Goal: Check status

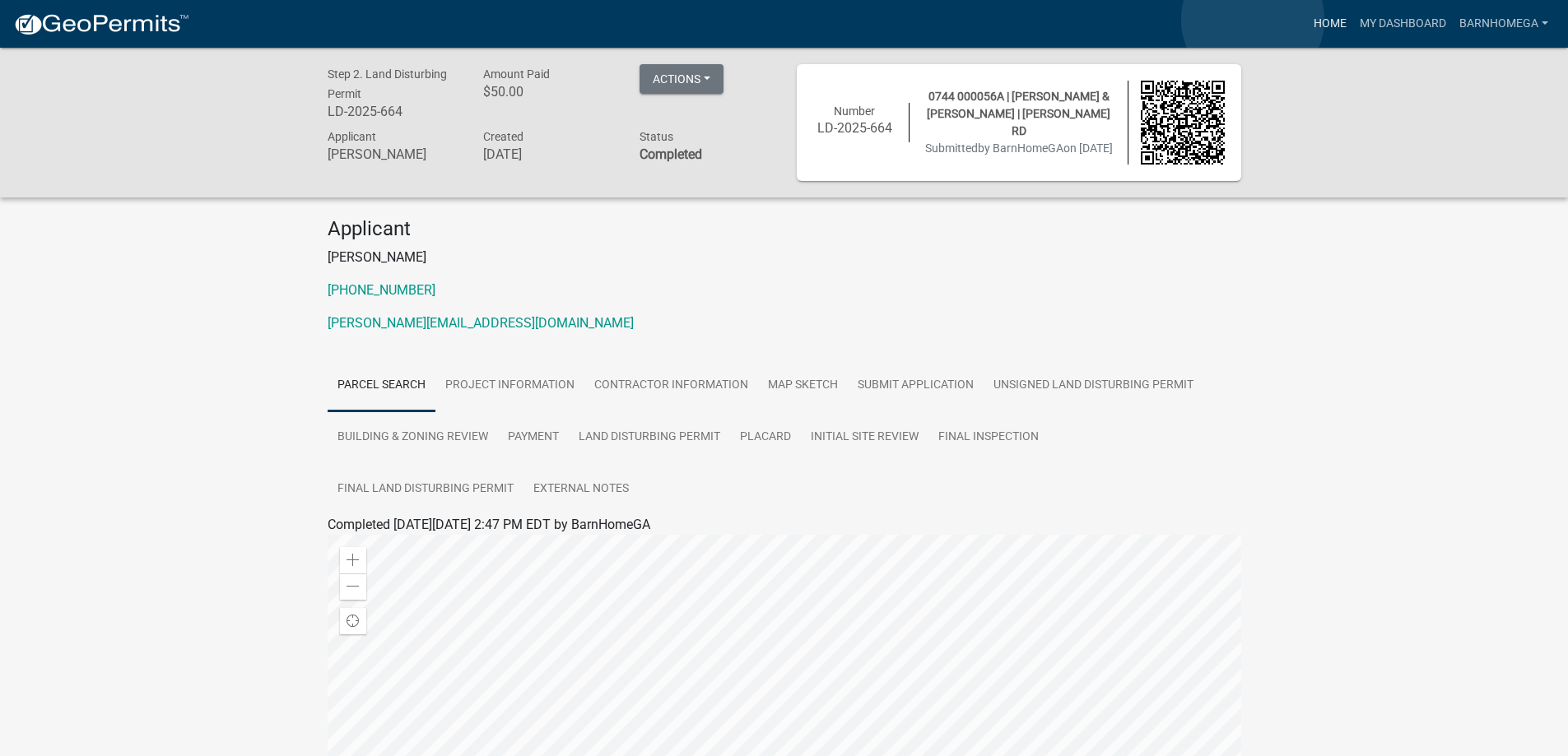
click at [1307, 20] on link "Home" at bounding box center [1329, 24] width 46 height 31
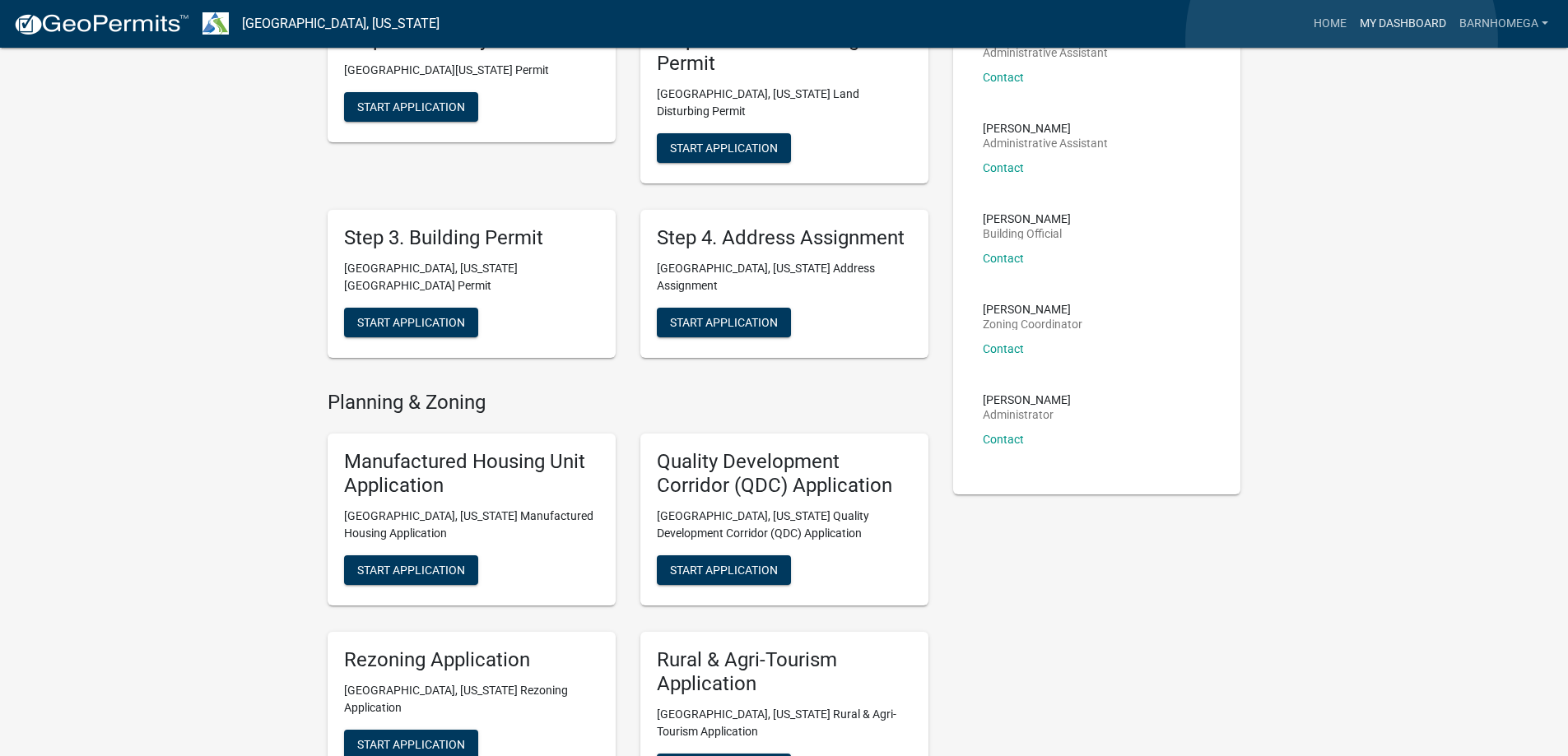
click at [1353, 39] on link "My Dashboard" at bounding box center [1403, 24] width 100 height 31
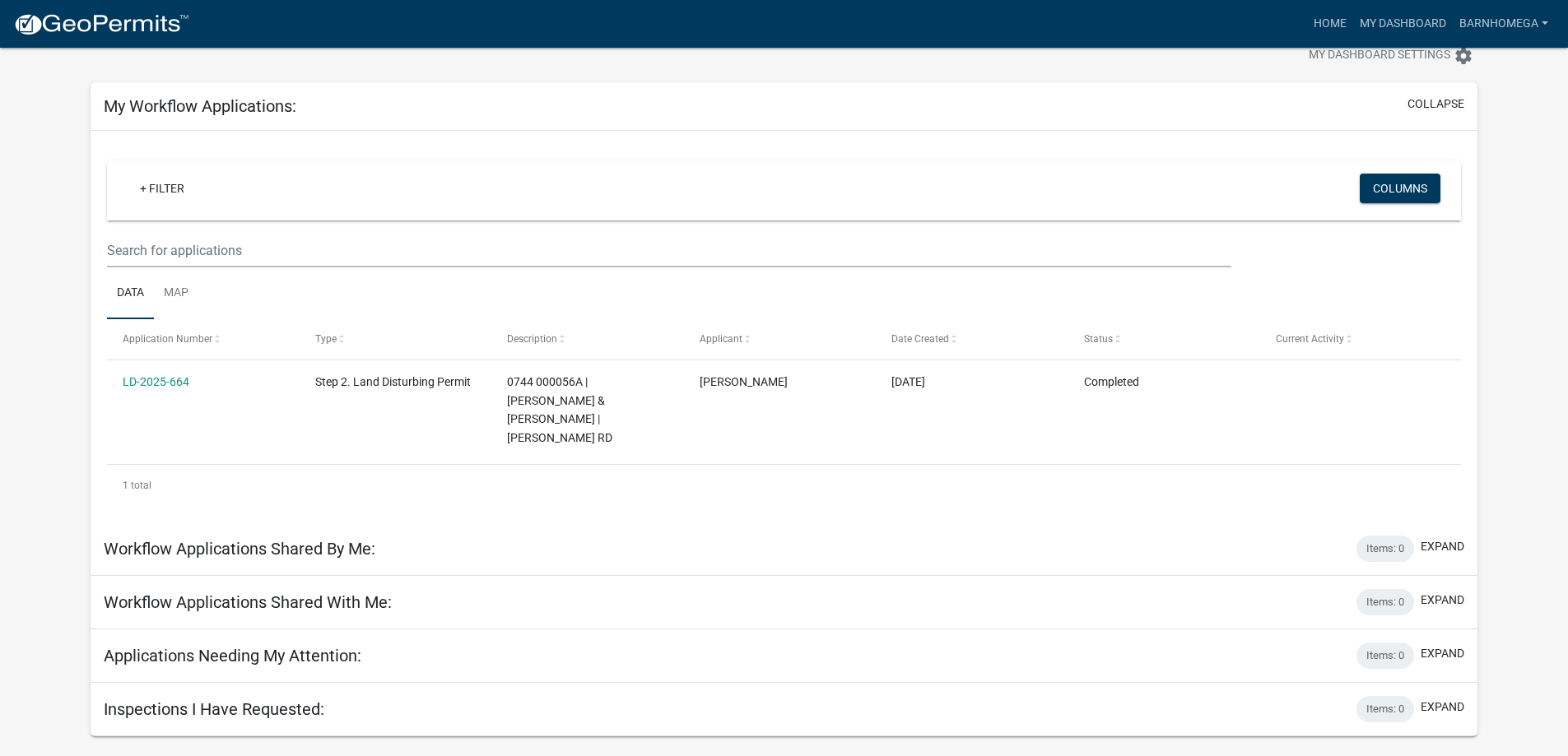
scroll to position [128, 0]
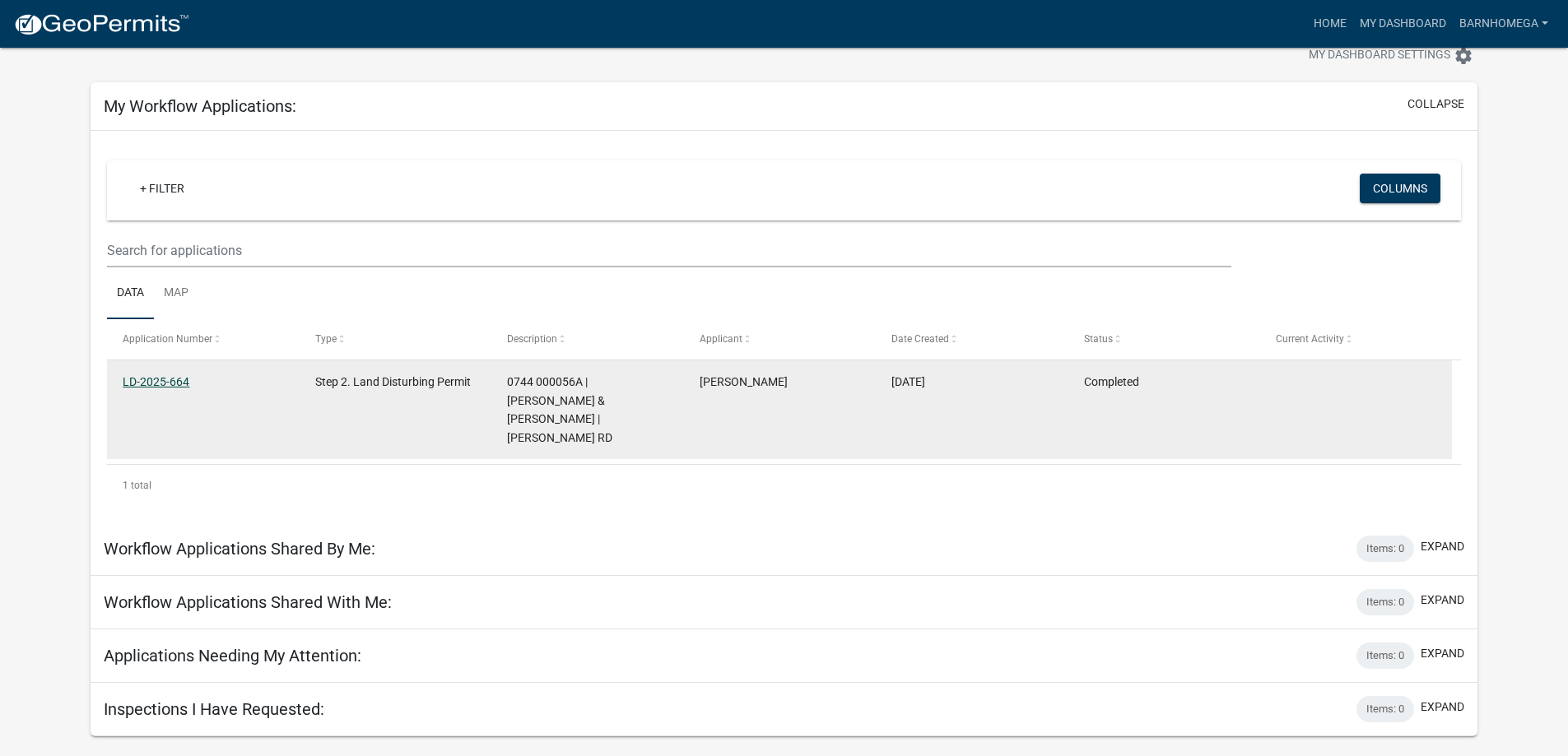
click at [165, 383] on link "LD-2025-664" at bounding box center [155, 382] width 67 height 13
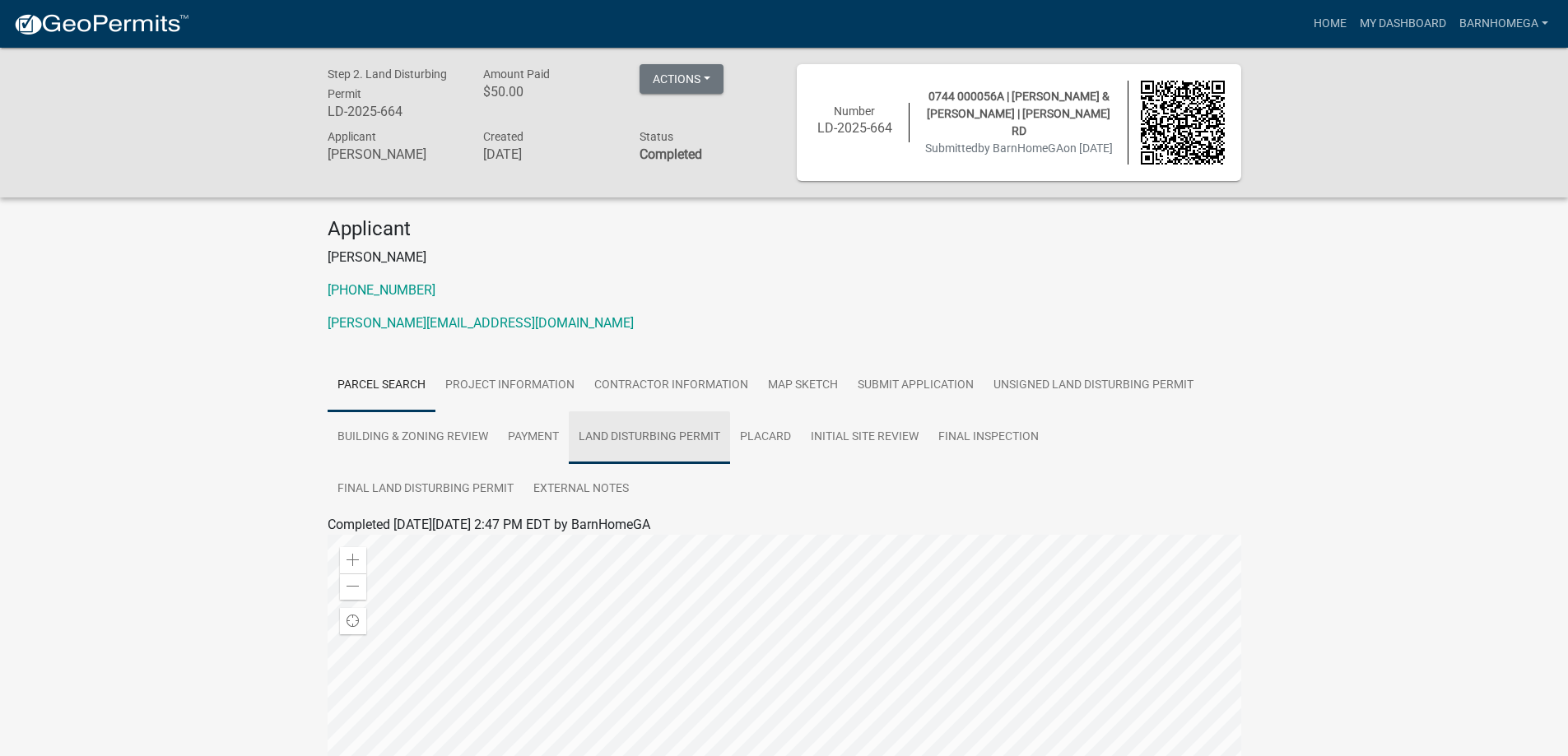
click at [729, 465] on link "Land Disturbing Permit" at bounding box center [650, 438] width 162 height 53
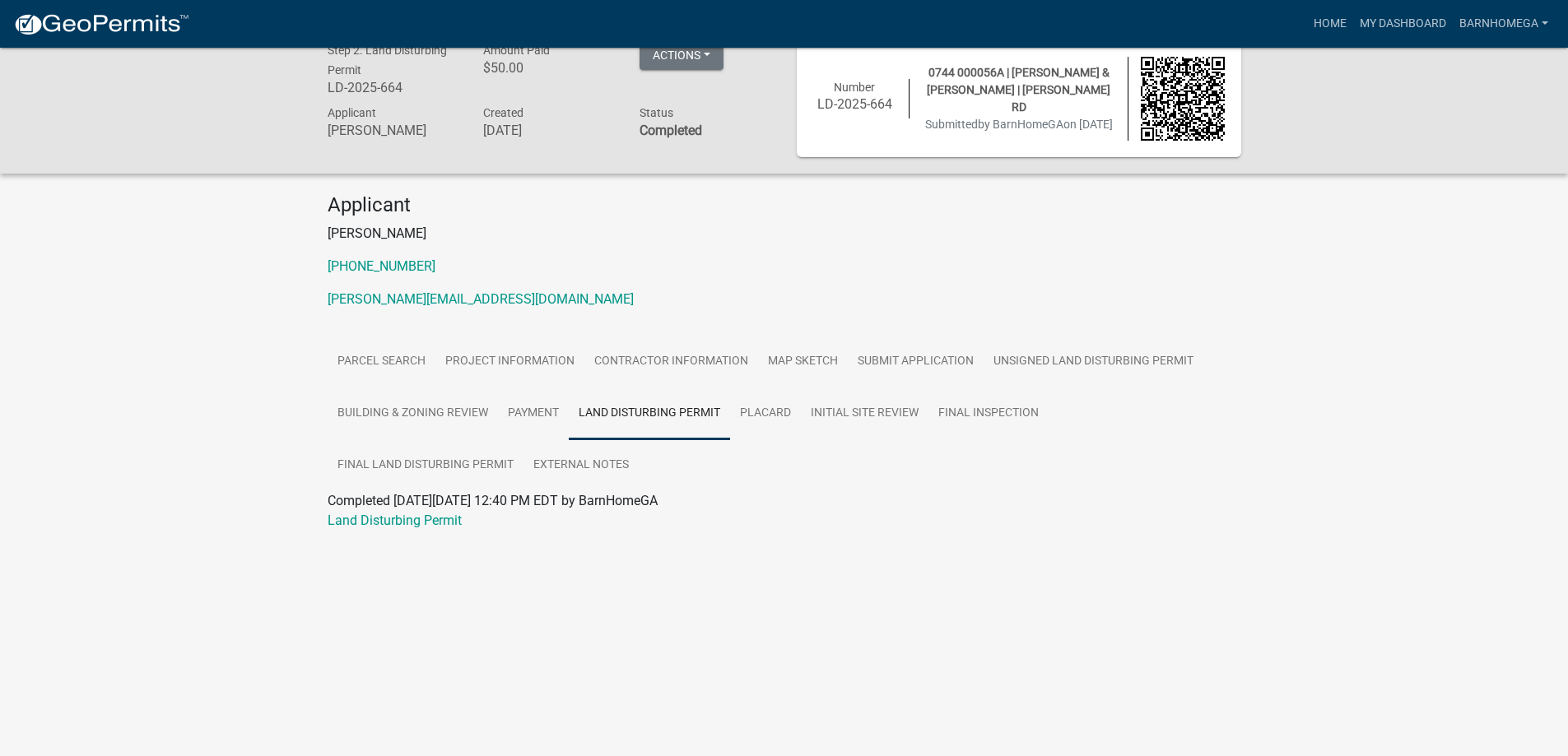
scroll to position [48, 0]
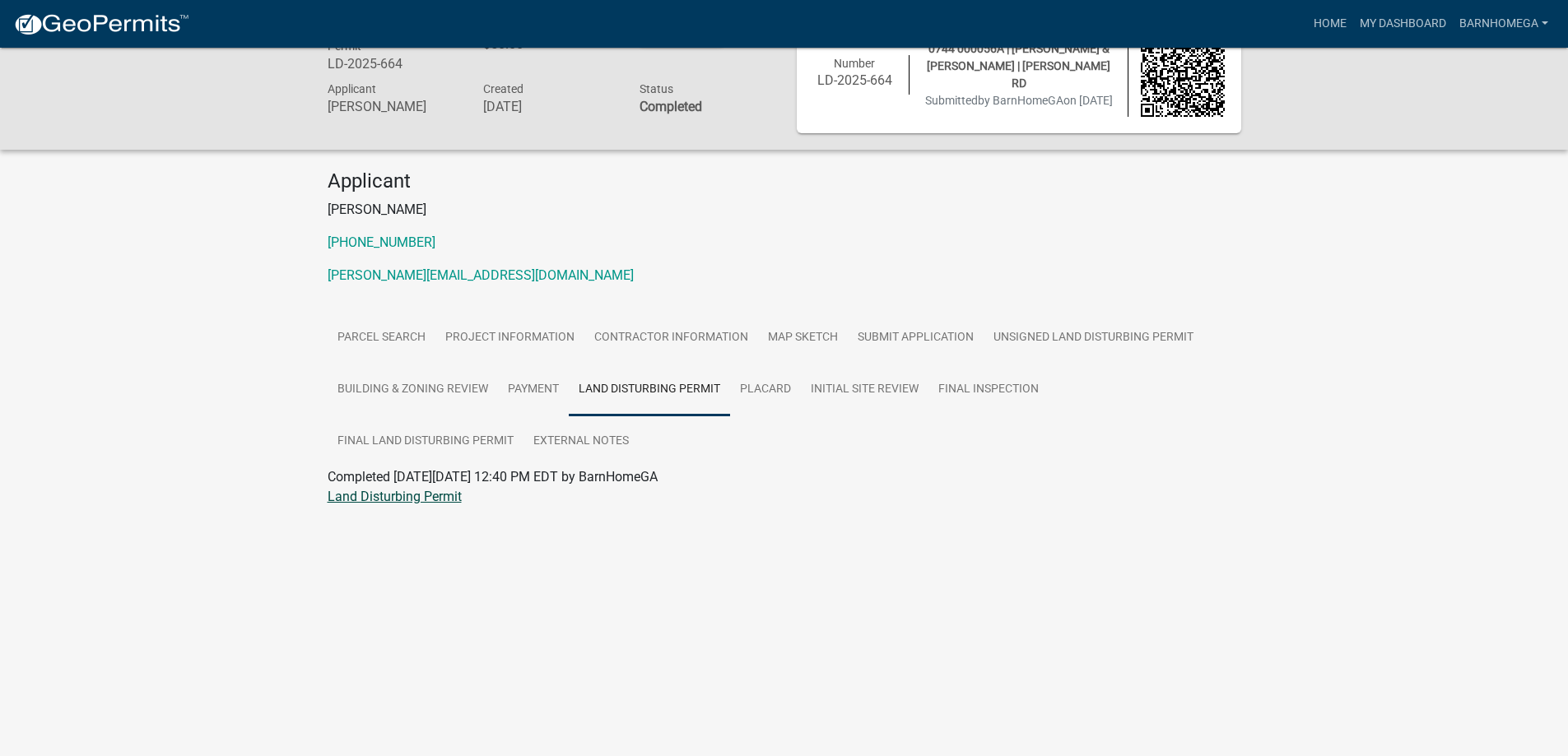
click at [453, 505] on link "Land Disturbing Permit" at bounding box center [394, 496] width 134 height 16
click at [524, 468] on link "Final Land Disturbing Permit" at bounding box center [425, 442] width 196 height 53
click at [494, 505] on link "Final Land Disturbing Permit" at bounding box center [410, 496] width 166 height 16
